Goal: Transaction & Acquisition: Purchase product/service

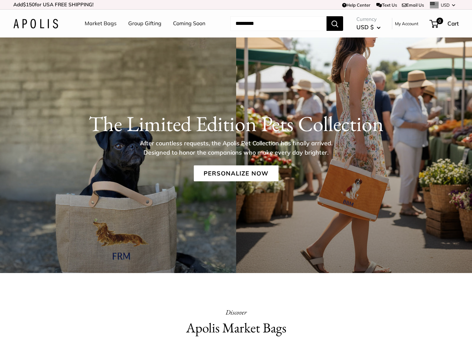
click at [104, 24] on link "Market Bags" at bounding box center [101, 24] width 32 height 10
click at [247, 173] on link "Personalize Now" at bounding box center [236, 173] width 85 height 16
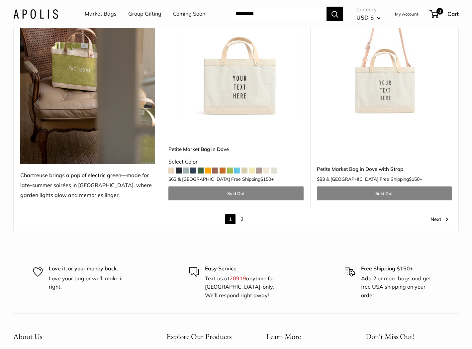
scroll to position [3599, 0]
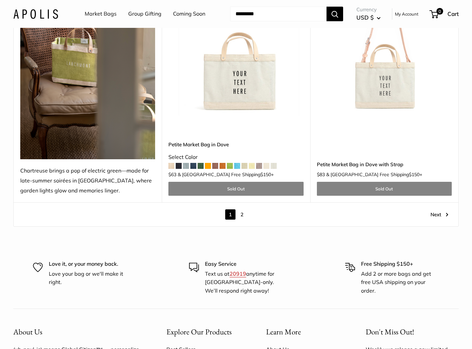
click at [242, 210] on link "2" at bounding box center [242, 215] width 10 height 10
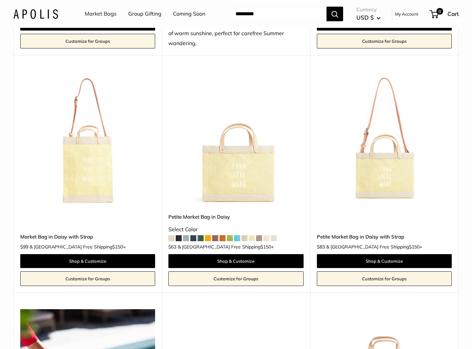
scroll to position [1992, 0]
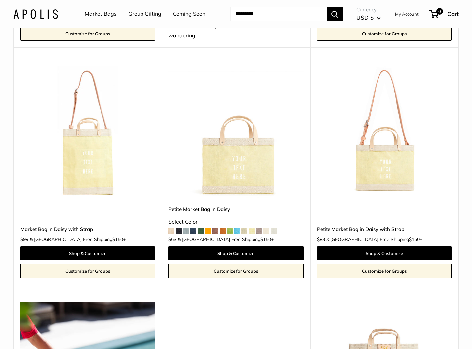
click at [172, 228] on span at bounding box center [171, 231] width 6 height 6
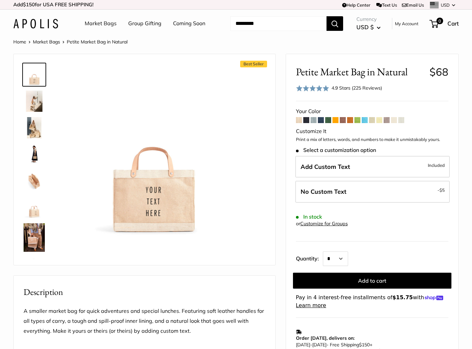
click at [305, 119] on span at bounding box center [306, 120] width 6 height 6
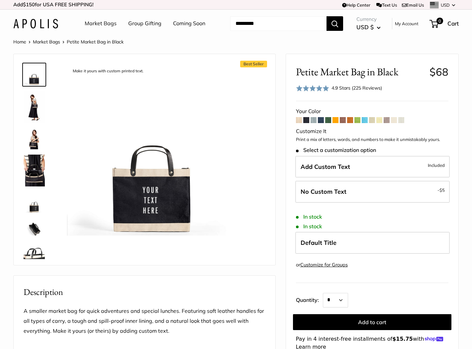
click at [314, 119] on span at bounding box center [313, 120] width 6 height 6
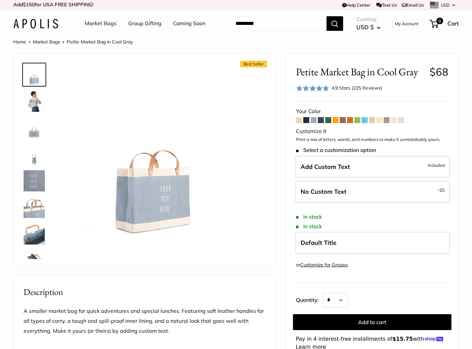
click at [31, 102] on img at bounding box center [34, 101] width 21 height 21
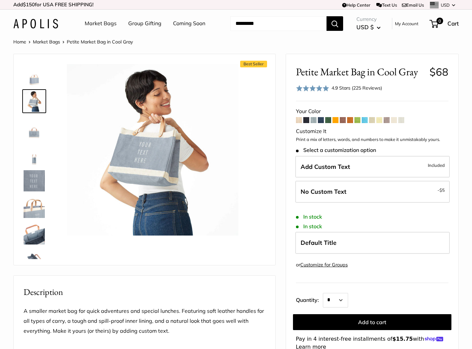
click at [186, 22] on link "Coming Soon" at bounding box center [189, 24] width 32 height 10
